Goal: Transaction & Acquisition: Book appointment/travel/reservation

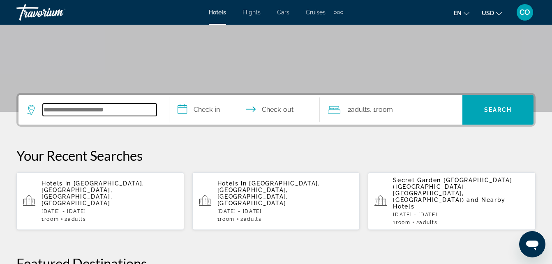
click at [135, 109] on input "Search hotel destination" at bounding box center [100, 110] width 114 height 12
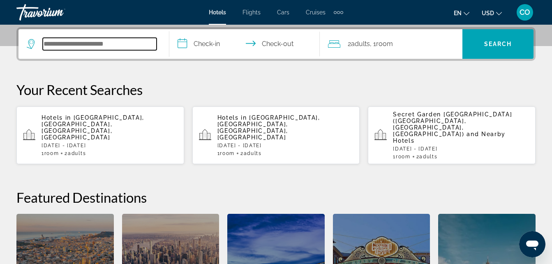
scroll to position [201, 0]
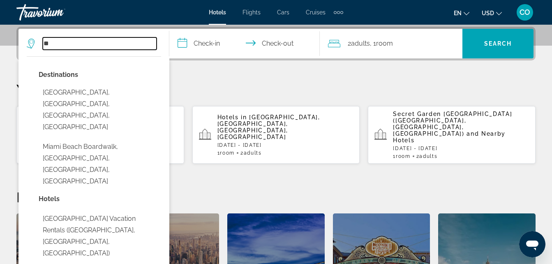
type input "*"
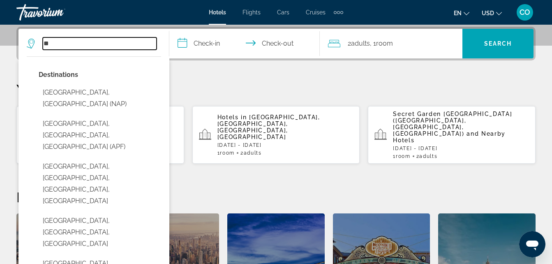
type input "*"
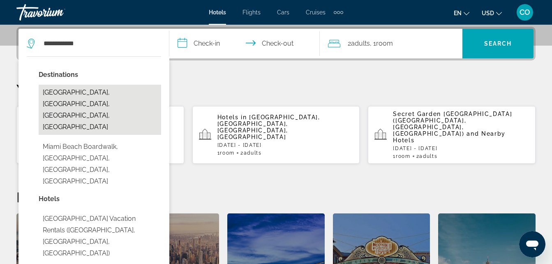
click at [90, 96] on button "[GEOGRAPHIC_DATA], [GEOGRAPHIC_DATA], [GEOGRAPHIC_DATA], [GEOGRAPHIC_DATA]" at bounding box center [100, 110] width 123 height 50
type input "**********"
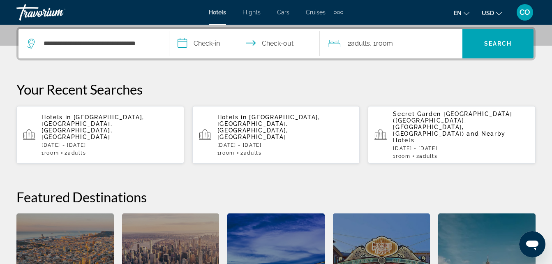
click at [196, 45] on input "**********" at bounding box center [246, 45] width 154 height 32
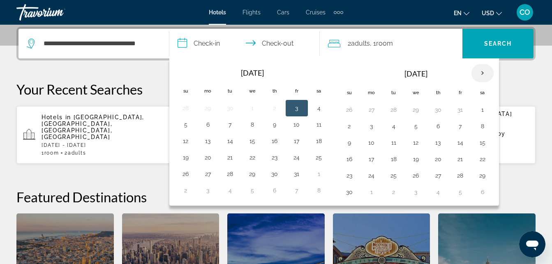
click at [484, 71] on th "Next month" at bounding box center [483, 73] width 22 height 18
click at [353, 176] on button "28" at bounding box center [349, 176] width 13 height 12
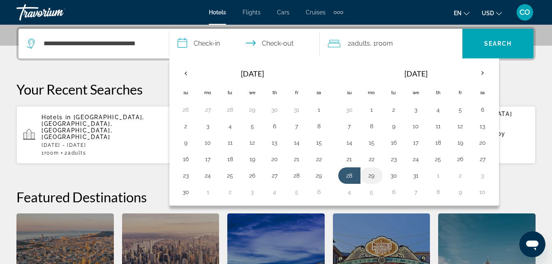
click at [366, 173] on button "29" at bounding box center [371, 176] width 13 height 12
type input "**********"
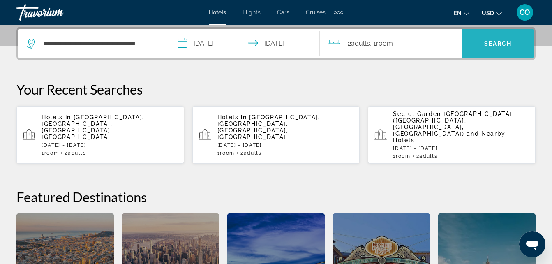
click at [484, 39] on span "Search" at bounding box center [498, 44] width 71 height 20
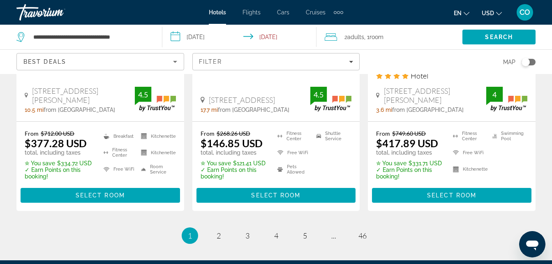
scroll to position [1263, 0]
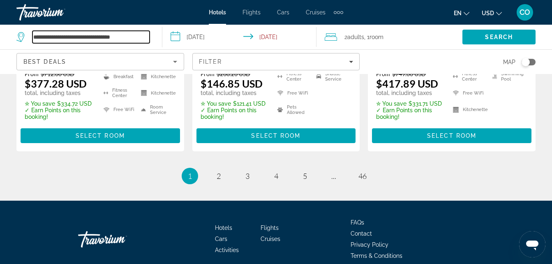
click at [130, 33] on input "**********" at bounding box center [90, 37] width 117 height 12
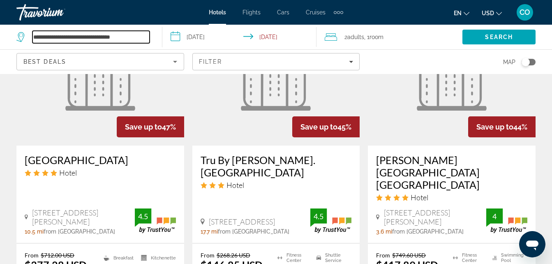
scroll to position [1059, 0]
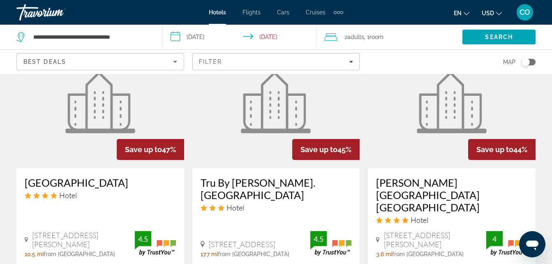
click at [239, 81] on figure "Main content" at bounding box center [276, 103] width 168 height 132
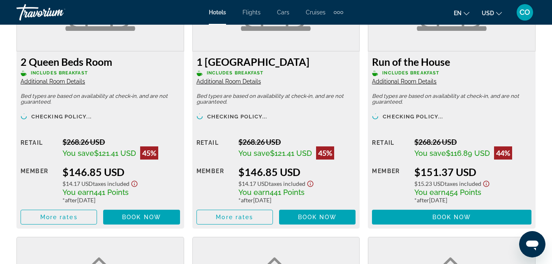
scroll to position [1360, 0]
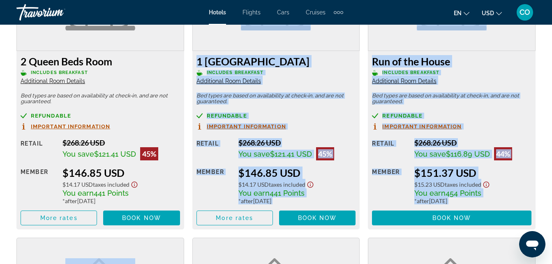
drag, startPoint x: 100, startPoint y: 94, endPoint x: 16, endPoint y: 232, distance: 162.0
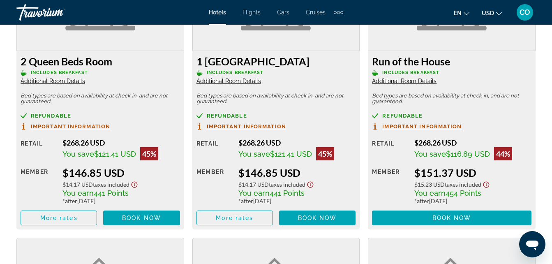
drag, startPoint x: 16, startPoint y: 232, endPoint x: 21, endPoint y: 231, distance: 5.0
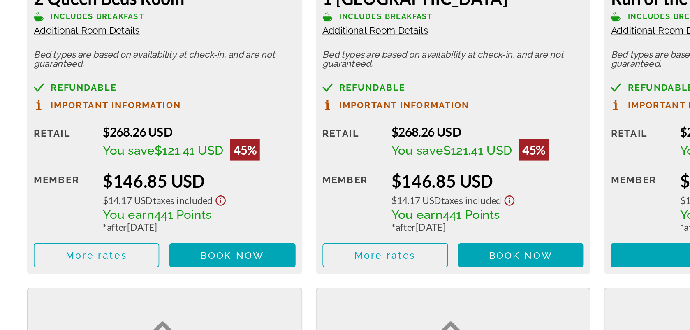
scroll to position [1359, 0]
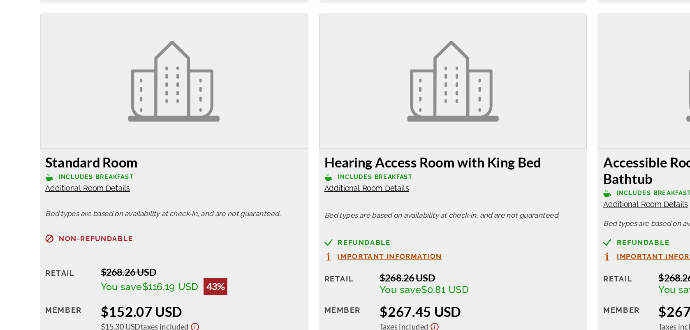
click at [234, 146] on div "Main content" at bounding box center [132, 139] width 204 height 103
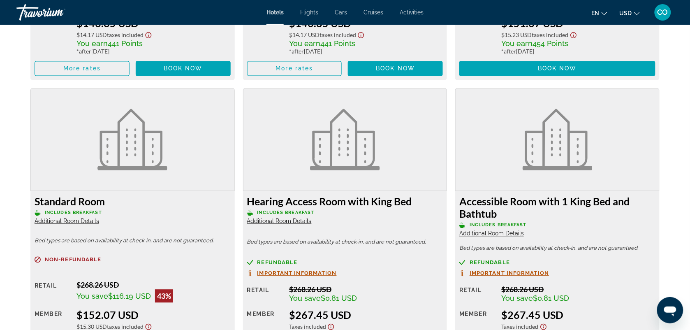
click at [20, 110] on div "Overview Type Hotel Address [STREET_ADDRESS] Description Amenities Enjoy recrea…" at bounding box center [345, 300] width 662 height 2694
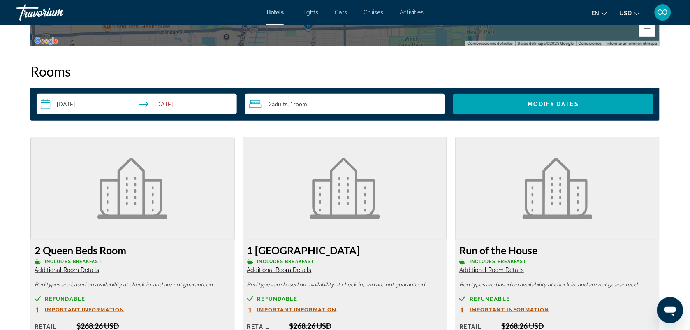
scroll to position [1028, 0]
